Goal: Navigation & Orientation: Find specific page/section

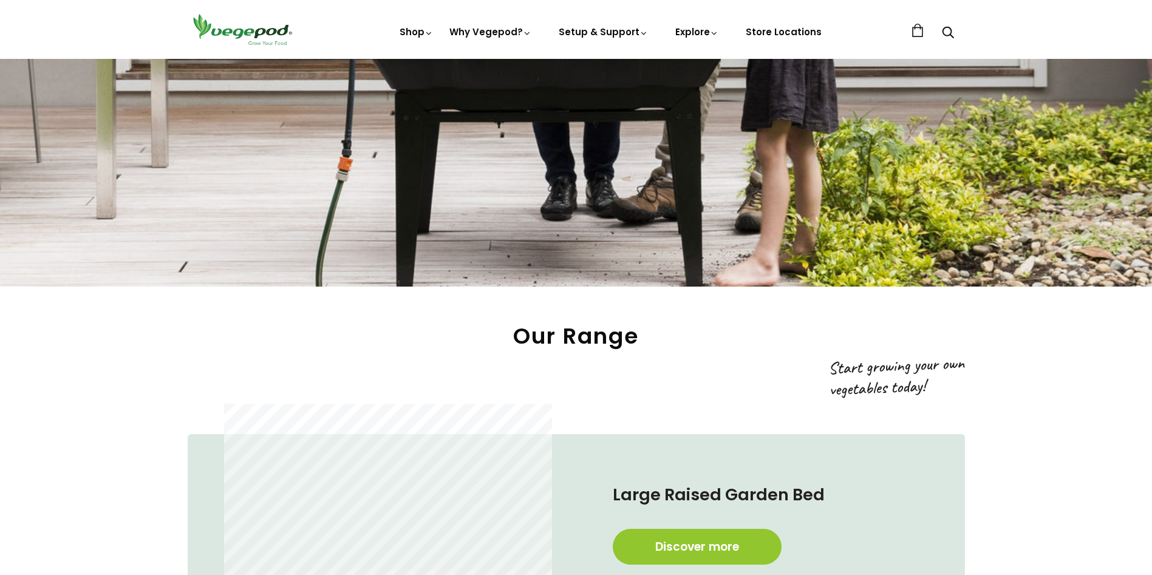
scroll to position [607, 0]
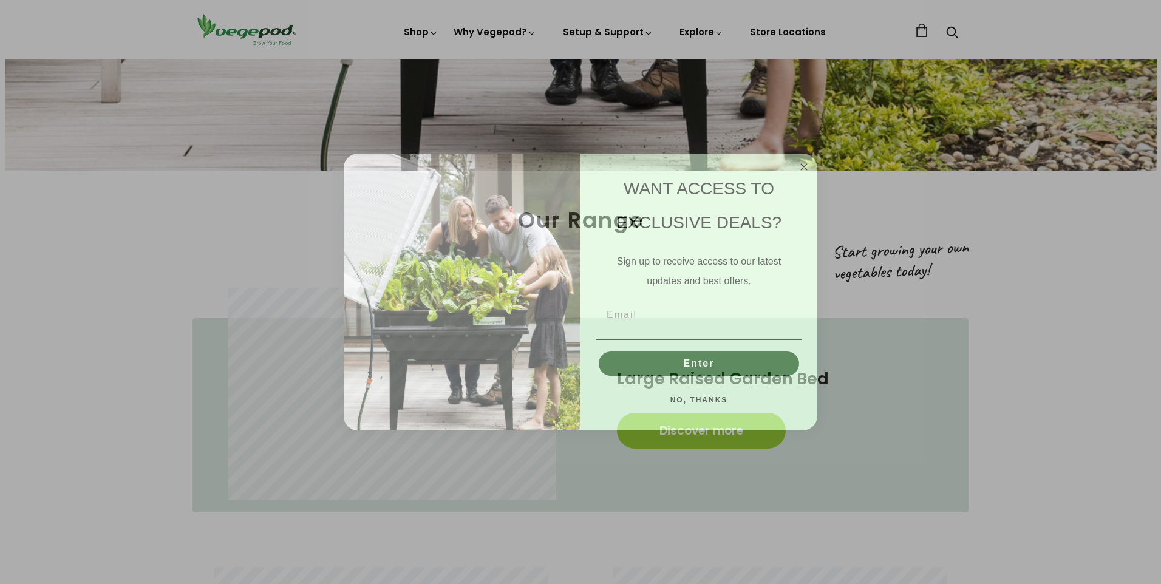
click at [799, 166] on circle "Close dialog" at bounding box center [804, 167] width 14 height 14
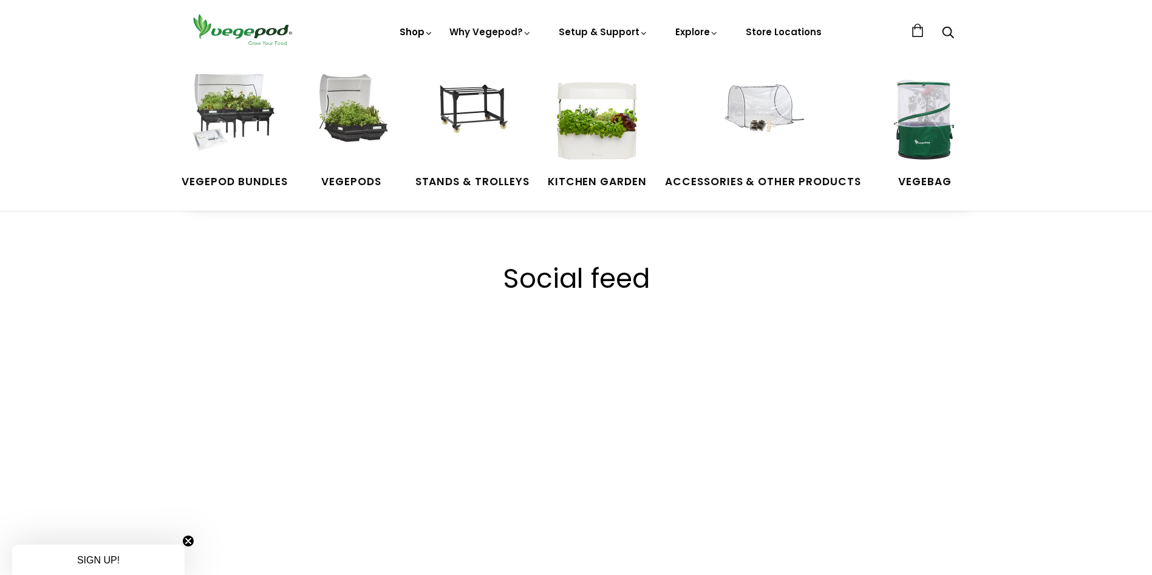
scroll to position [0, 1390]
click at [604, 139] on img at bounding box center [596, 119] width 91 height 91
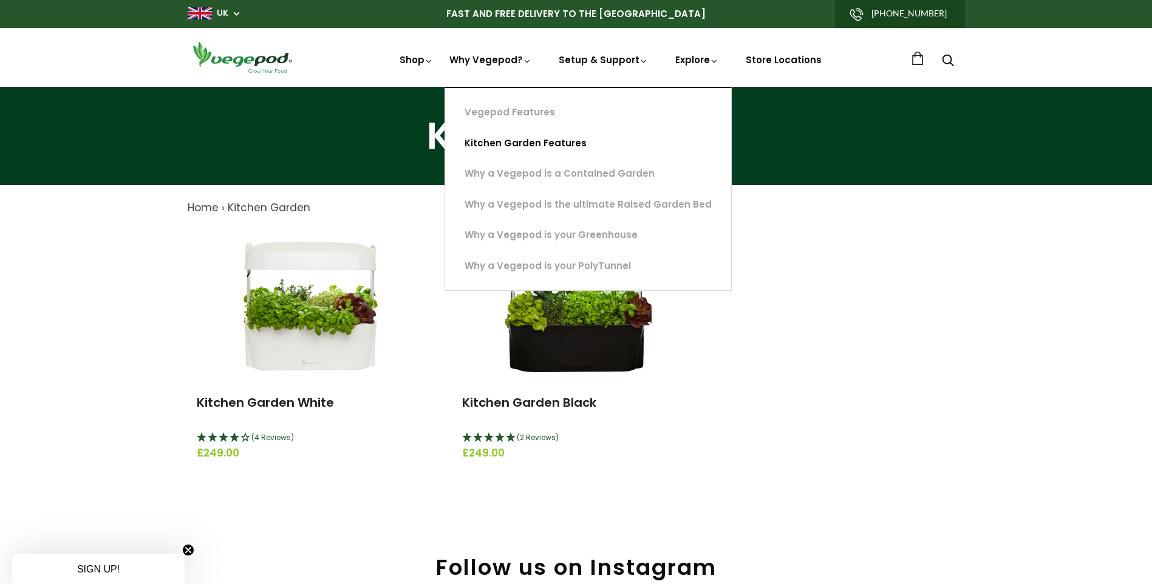
click at [502, 141] on link "Kitchen Garden Features" at bounding box center [588, 143] width 286 height 31
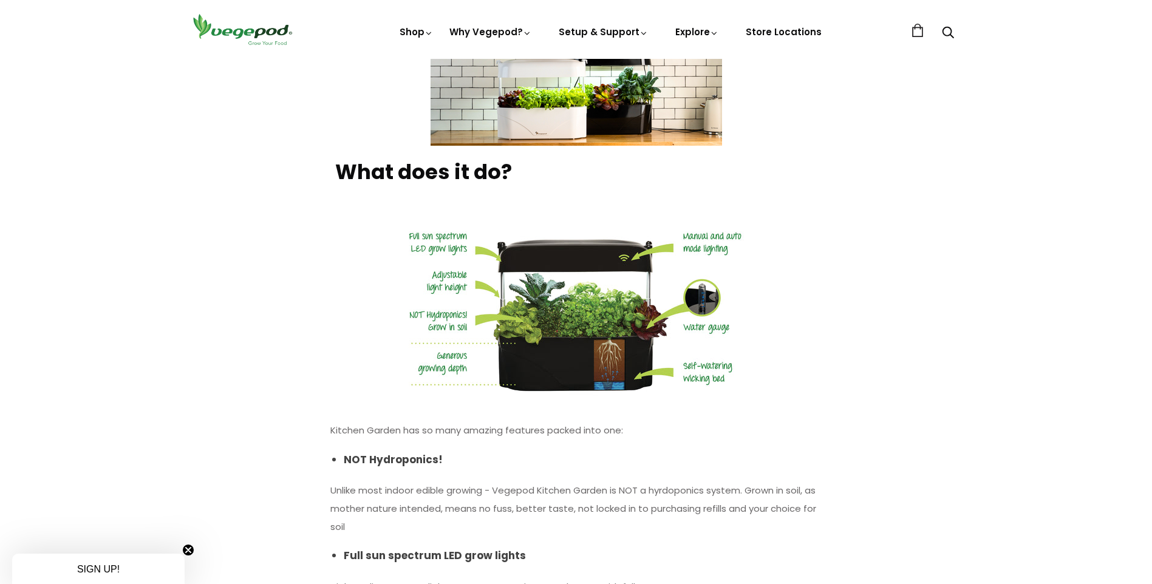
scroll to position [850, 0]
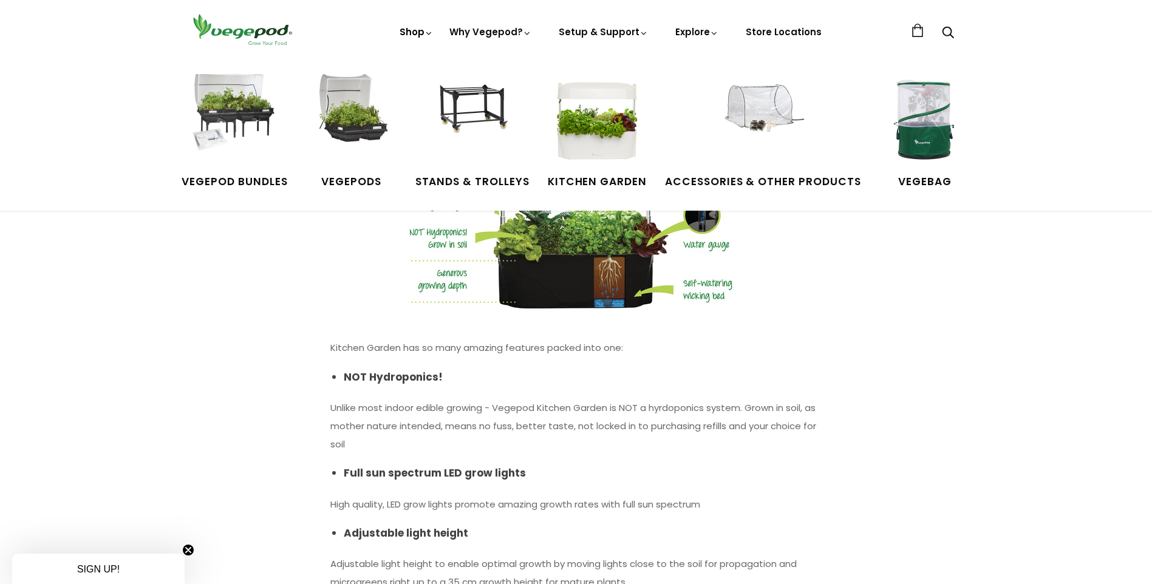
click at [413, 30] on link "Shop" at bounding box center [417, 49] width 34 height 47
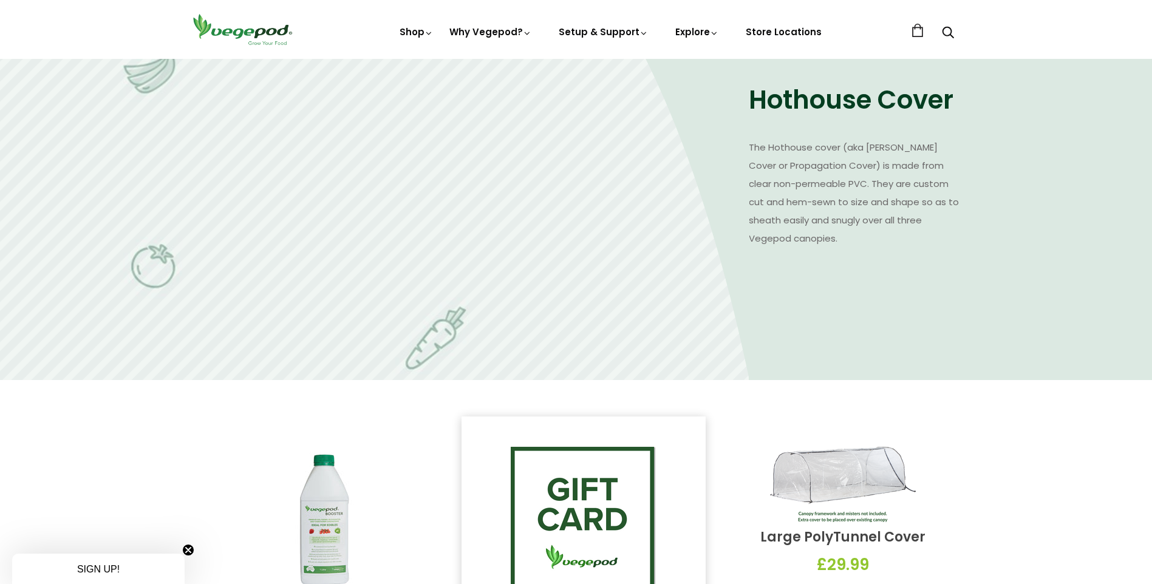
scroll to position [1943, 0]
